Goal: Transaction & Acquisition: Obtain resource

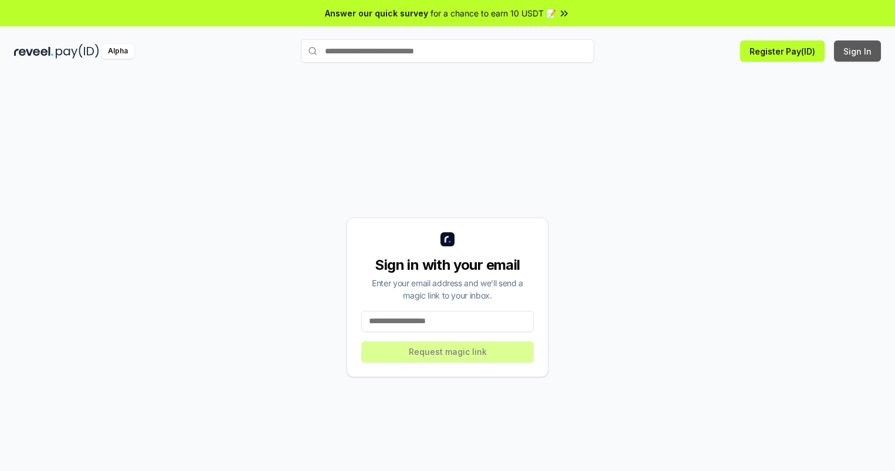
click at [858, 51] on button "Sign In" at bounding box center [857, 50] width 47 height 21
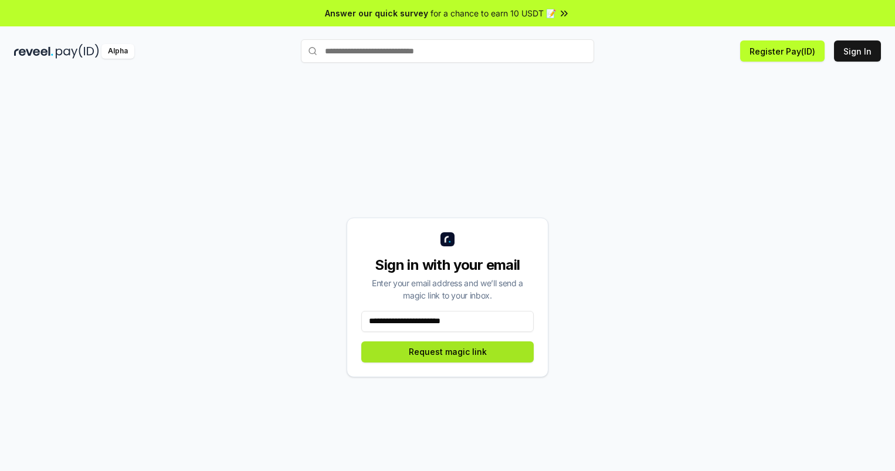
type input "**********"
click at [447, 351] on button "Request magic link" at bounding box center [447, 351] width 172 height 21
